Goal: Entertainment & Leisure: Consume media (video, audio)

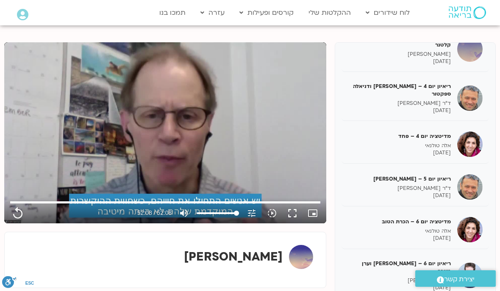
click at [26, 210] on button "replay" at bounding box center [18, 213] width 20 height 20
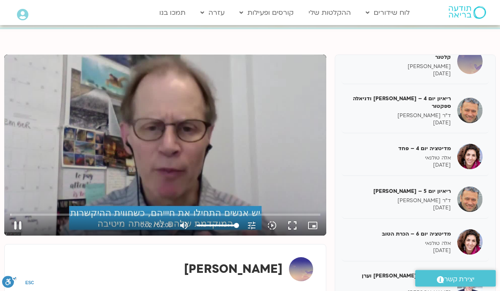
scroll to position [81, 0]
click at [185, 245] on div "[PERSON_NAME]" at bounding box center [165, 272] width 322 height 56
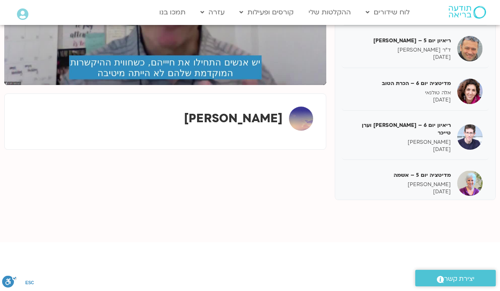
scroll to position [232, 0]
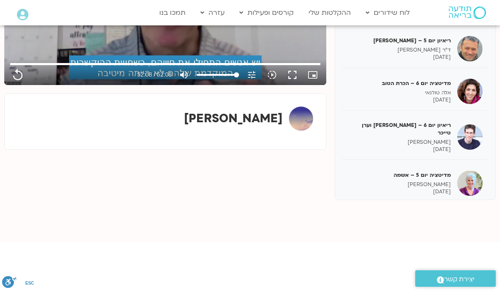
type input "3128.933333"
type input "75"
type input "3128.933333"
type input "72"
type input "3128.933333"
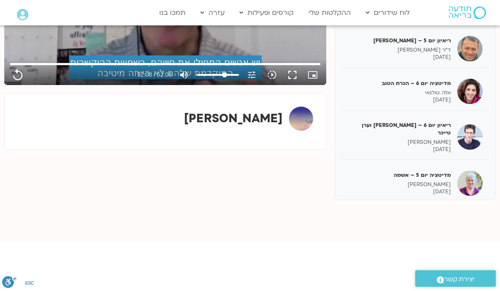
type input "69"
type input "3128.933333"
type input "97"
type input "3128.933333"
type input "100"
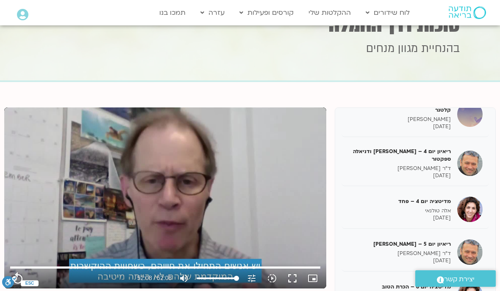
scroll to position [64, 0]
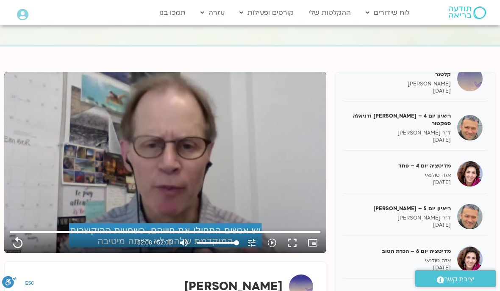
type input "3128.933333"
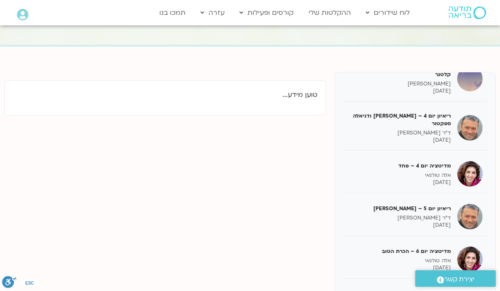
scroll to position [180, 0]
